Goal: Navigation & Orientation: Find specific page/section

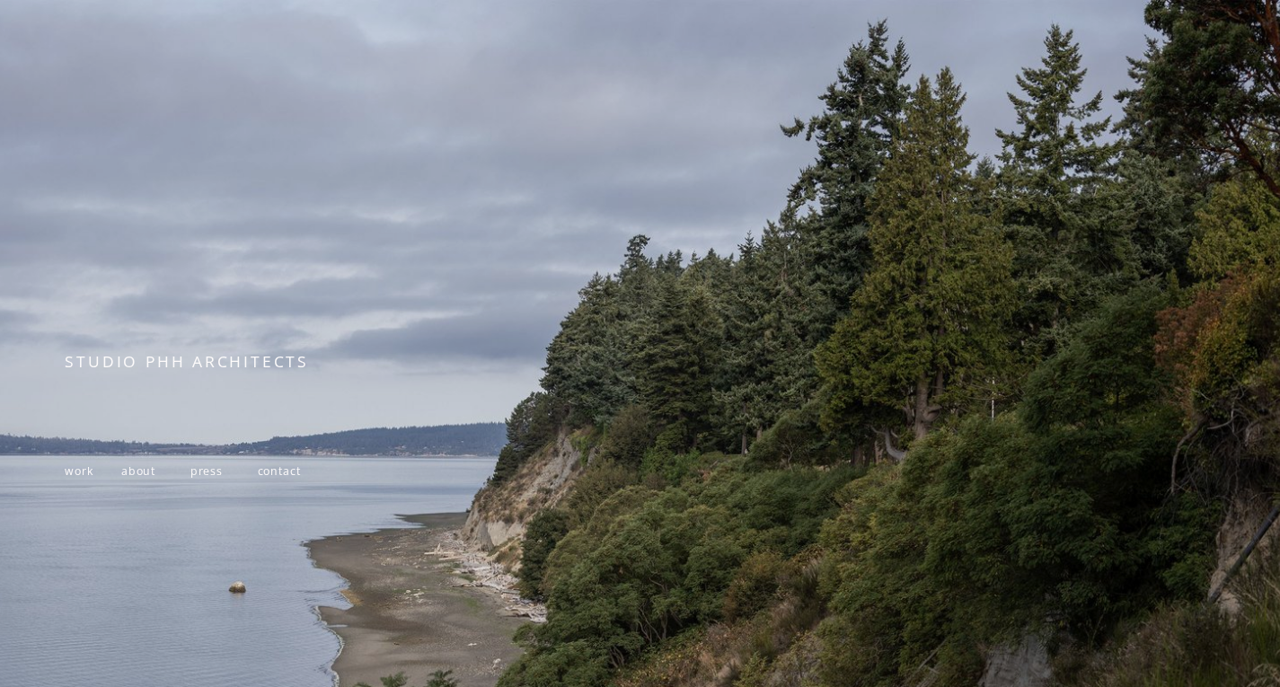
click at [85, 479] on span "work" at bounding box center [79, 470] width 28 height 15
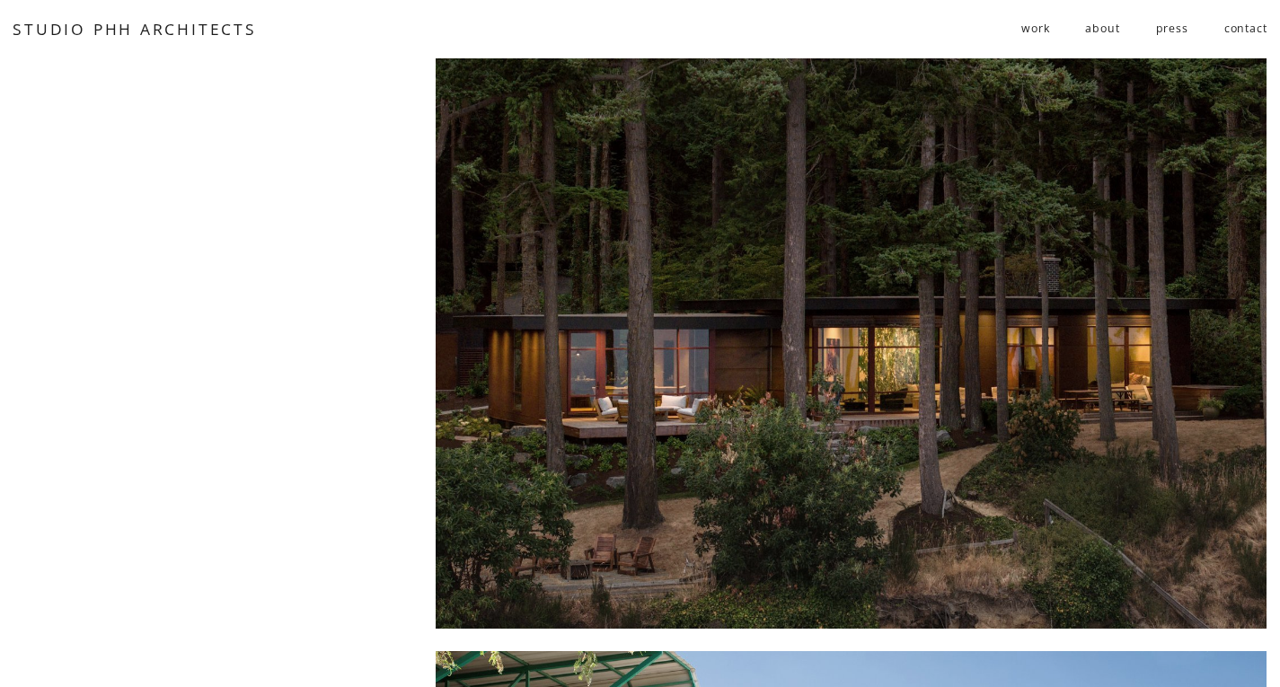
click at [1096, 31] on link "about" at bounding box center [1102, 29] width 34 height 30
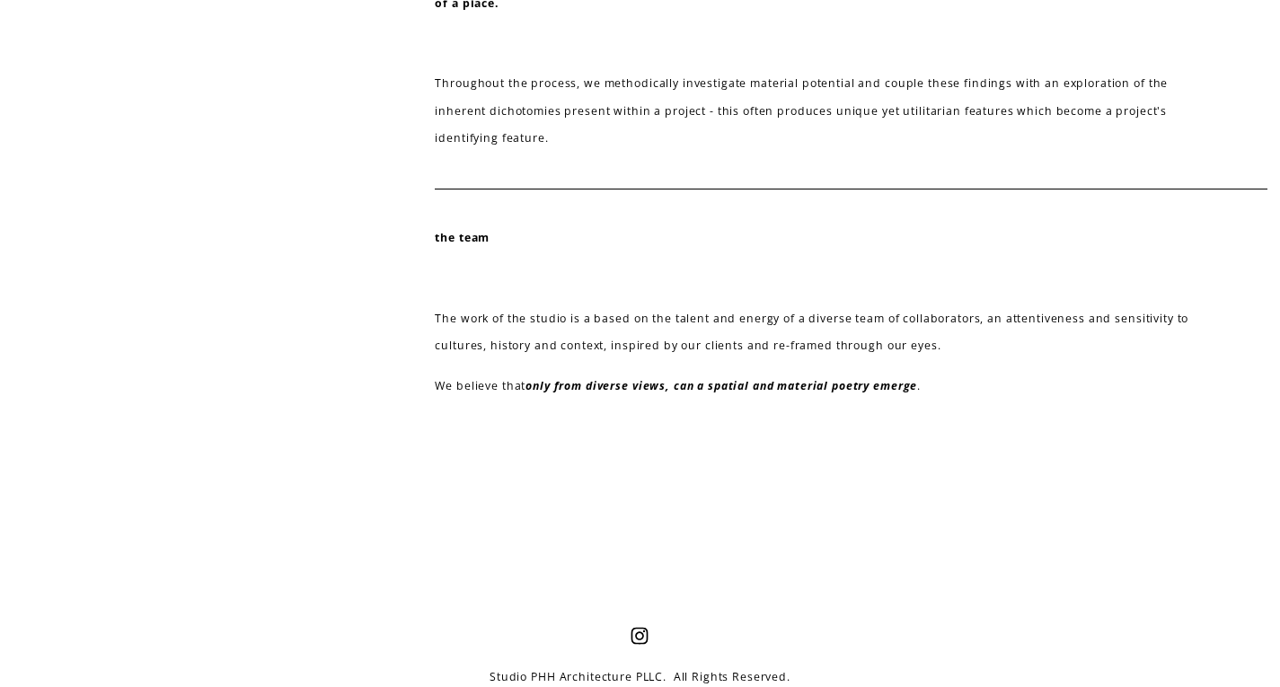
scroll to position [806, 0]
